Goal: Find specific page/section: Find specific page/section

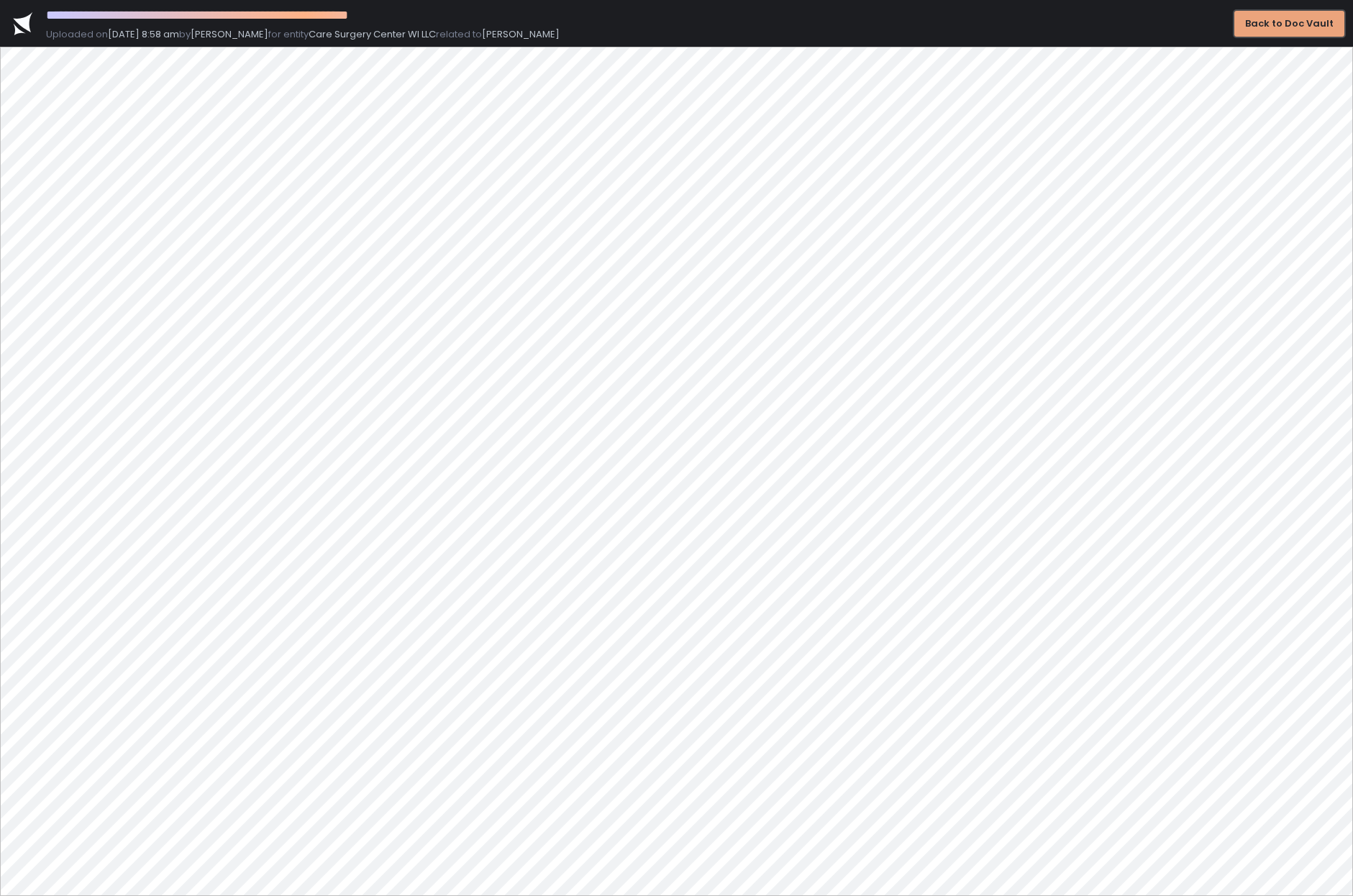
click at [1281, 28] on div "Back to Doc Vault" at bounding box center [1289, 23] width 88 height 13
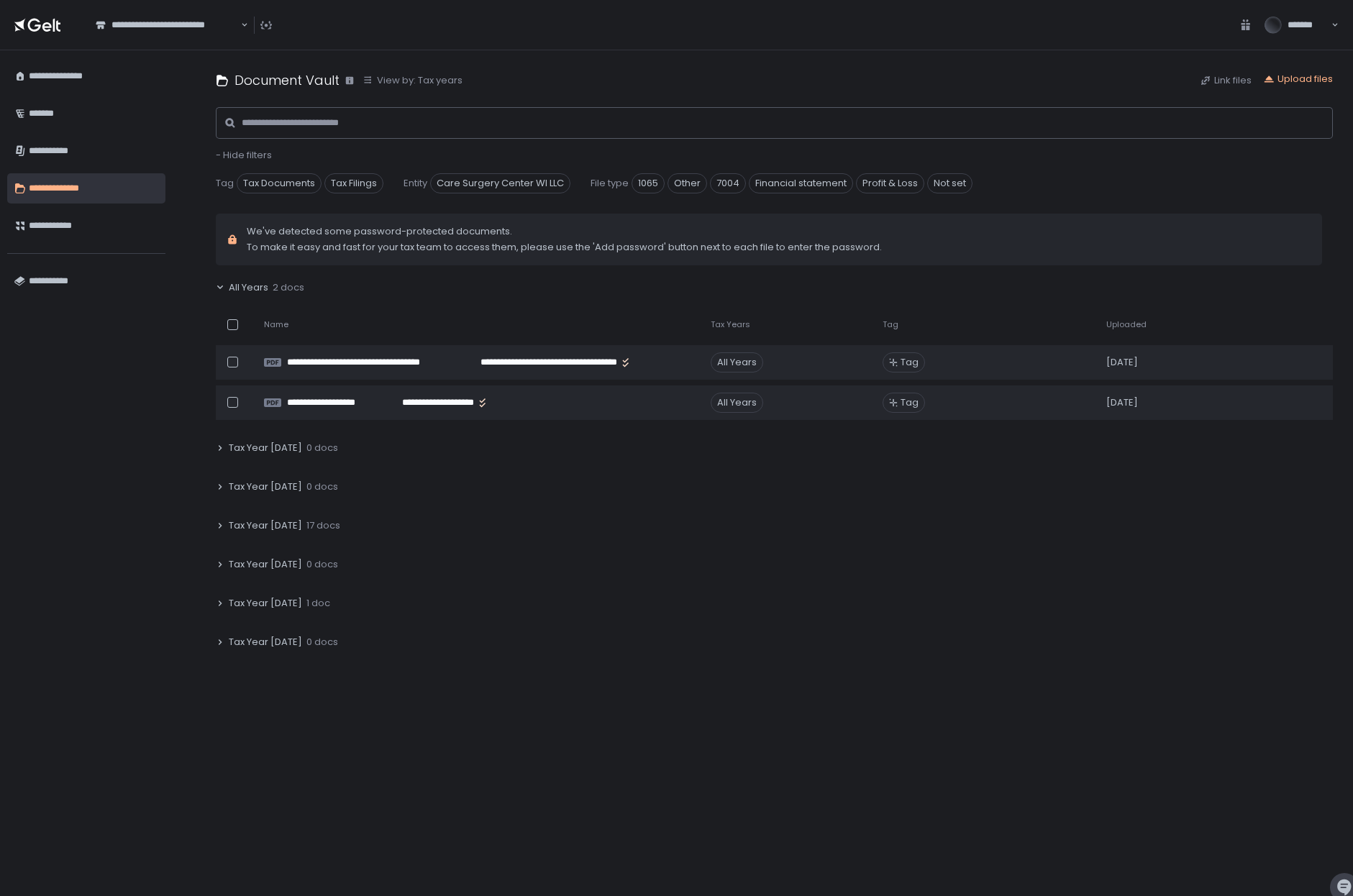
click at [223, 290] on icon at bounding box center [220, 287] width 8 height 8
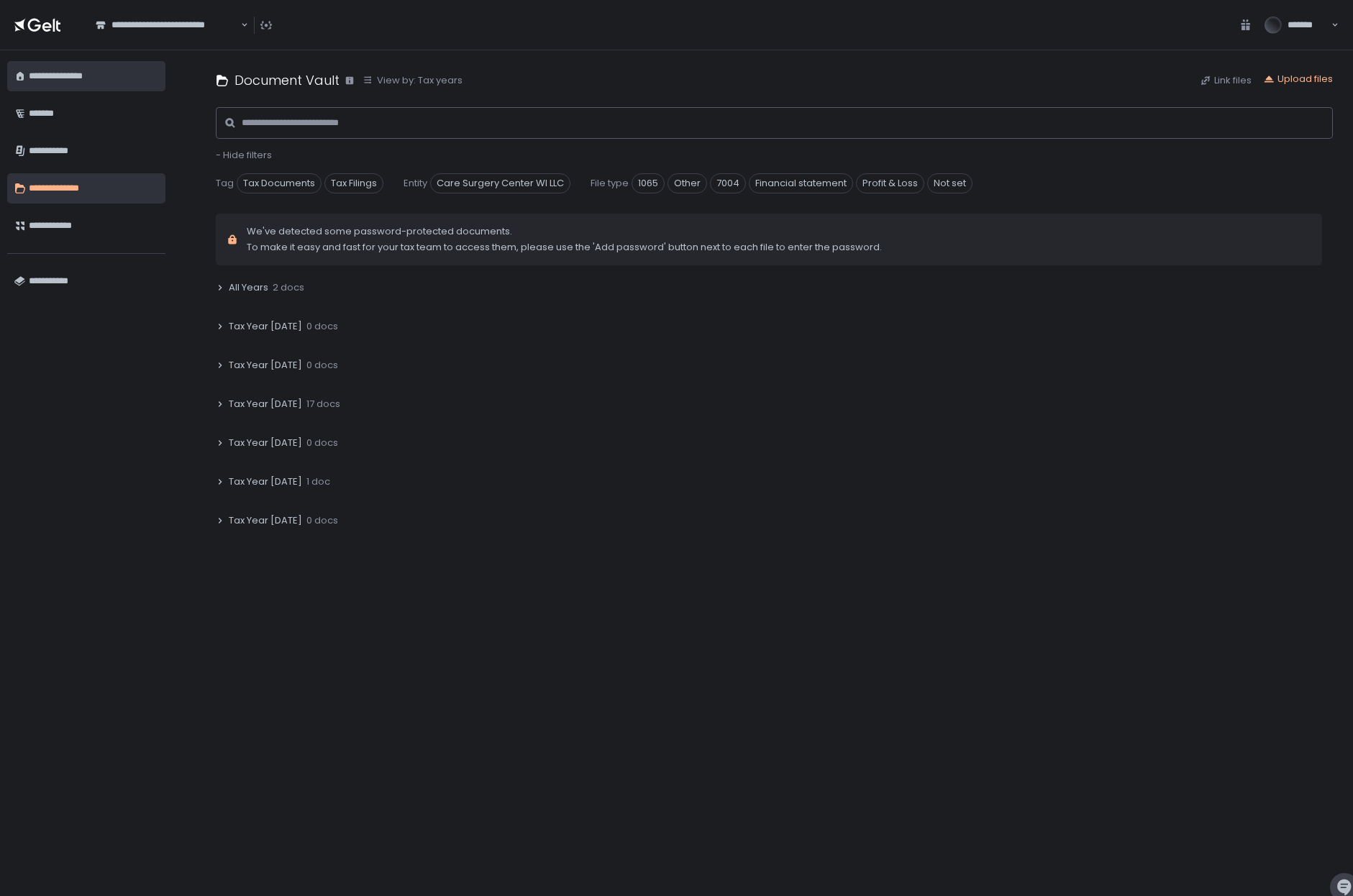
click at [49, 72] on div "**********" at bounding box center [93, 76] width 130 height 25
